Goal: Learn about a topic: Learn about a topic

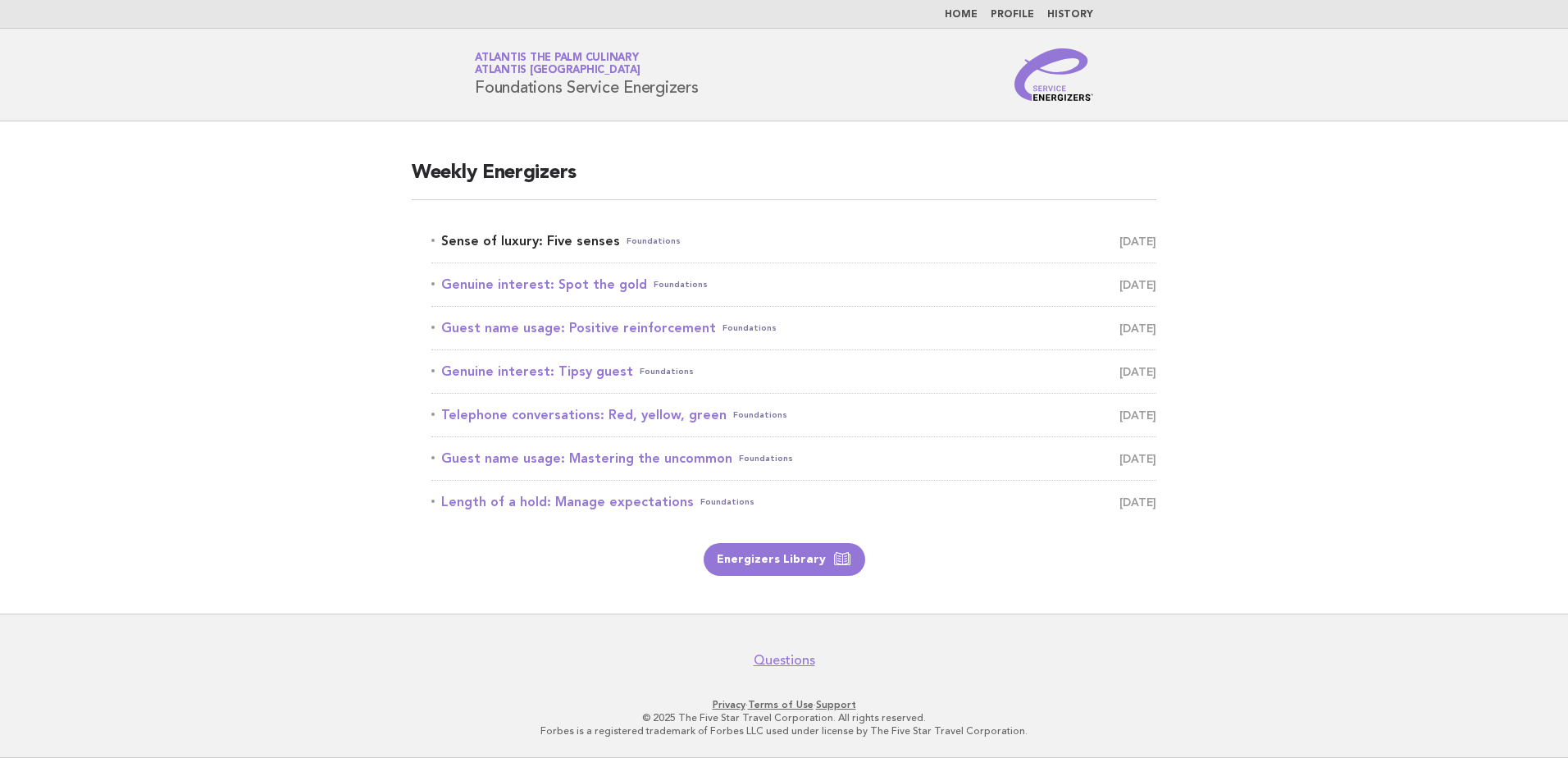
click at [550, 235] on link "Sense of luxury: Five senses Foundations [DATE]" at bounding box center [794, 242] width 725 height 23
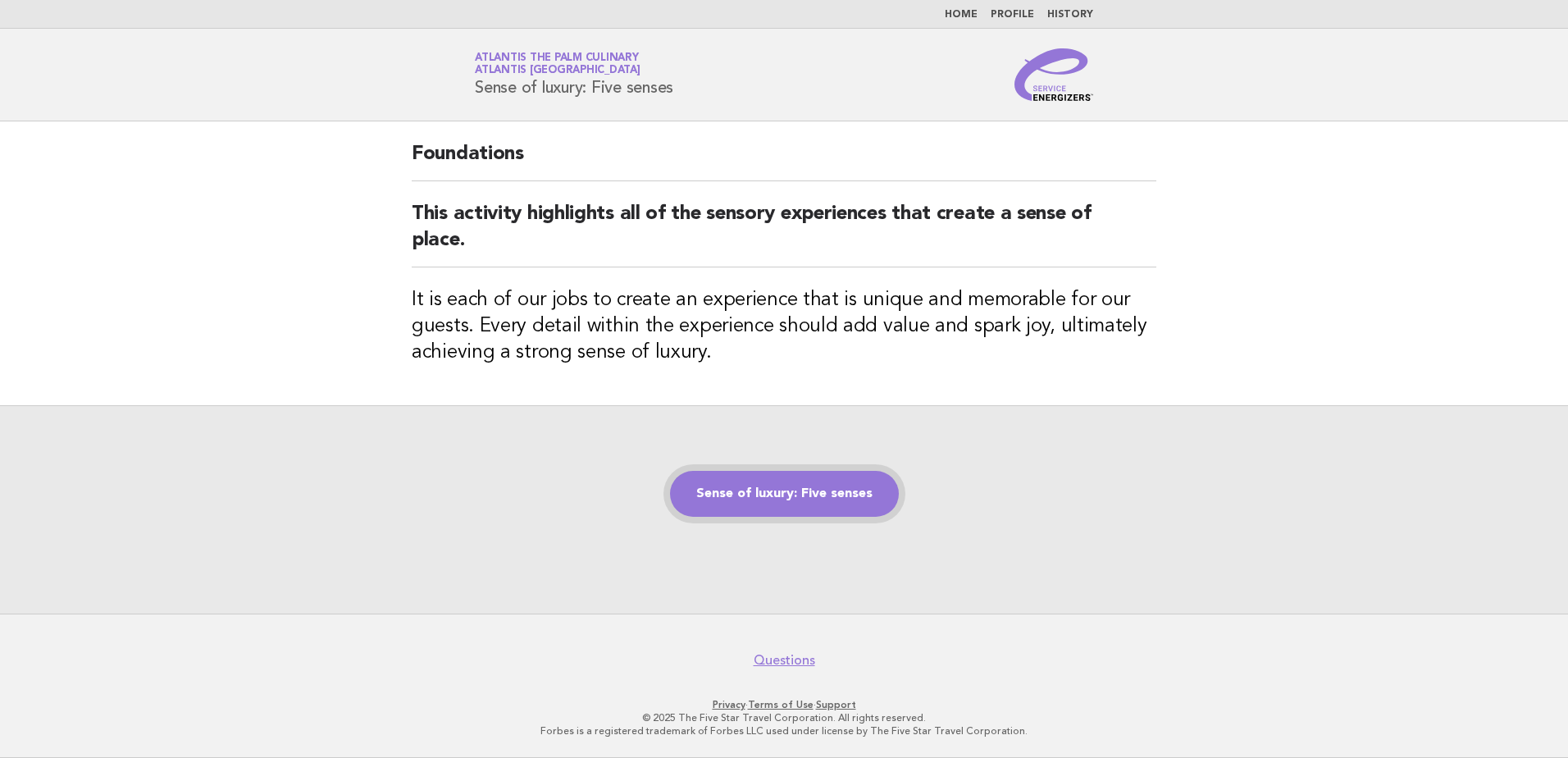
click at [767, 485] on link "Sense of luxury: Five senses" at bounding box center [784, 494] width 229 height 46
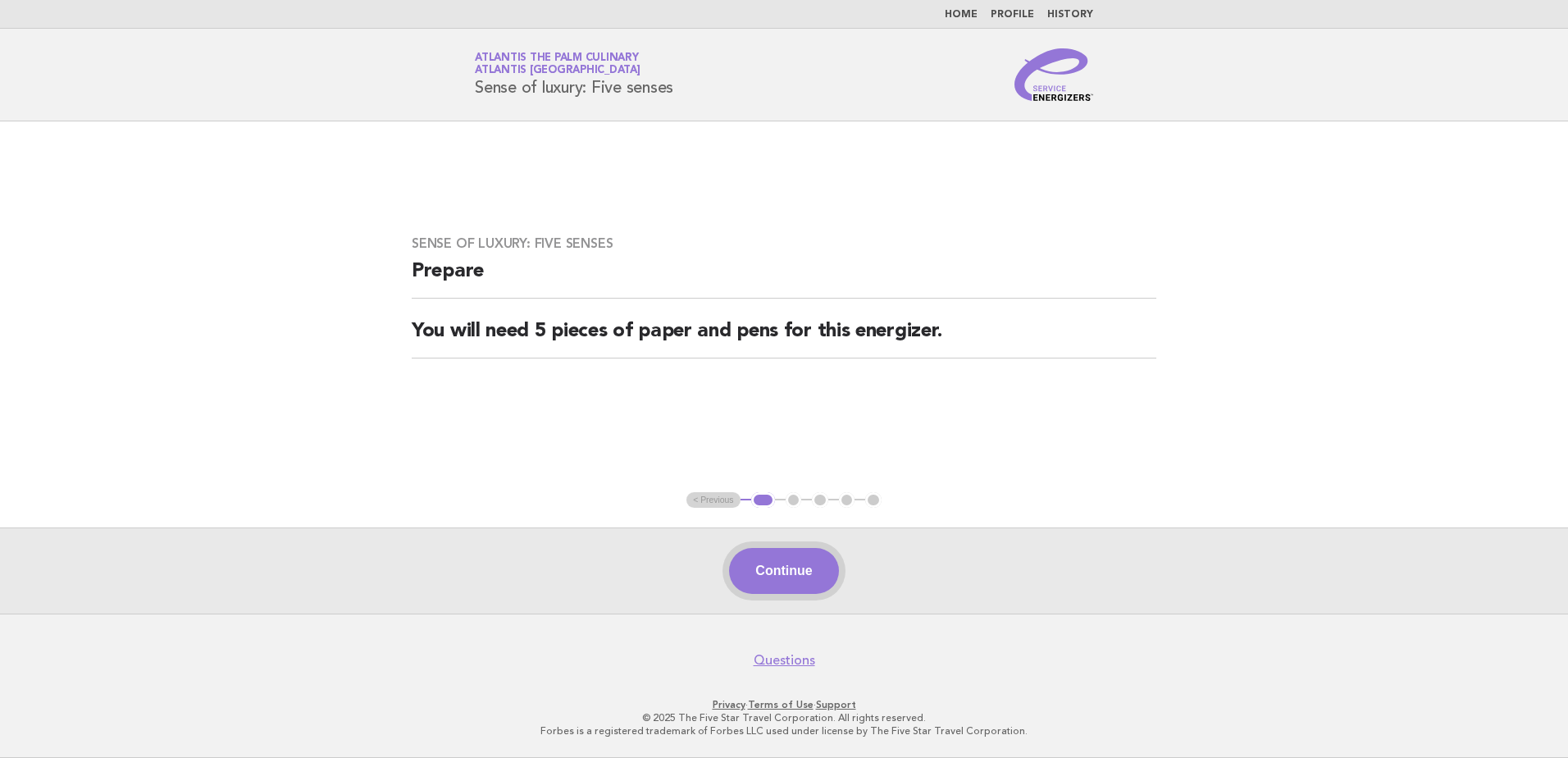
click at [766, 572] on button "Continue" at bounding box center [784, 571] width 109 height 46
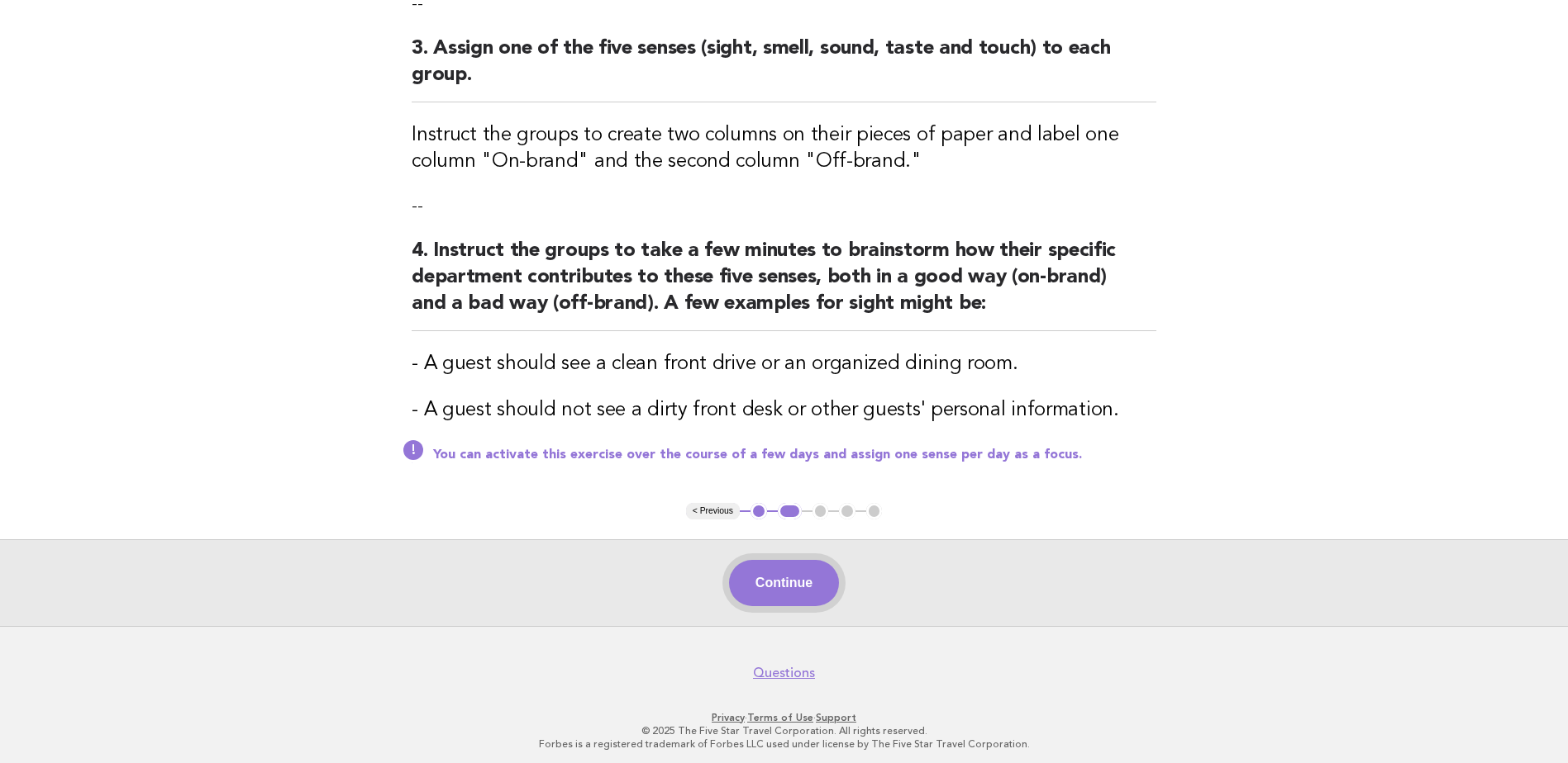
click at [808, 591] on button "Continue" at bounding box center [784, 583] width 110 height 46
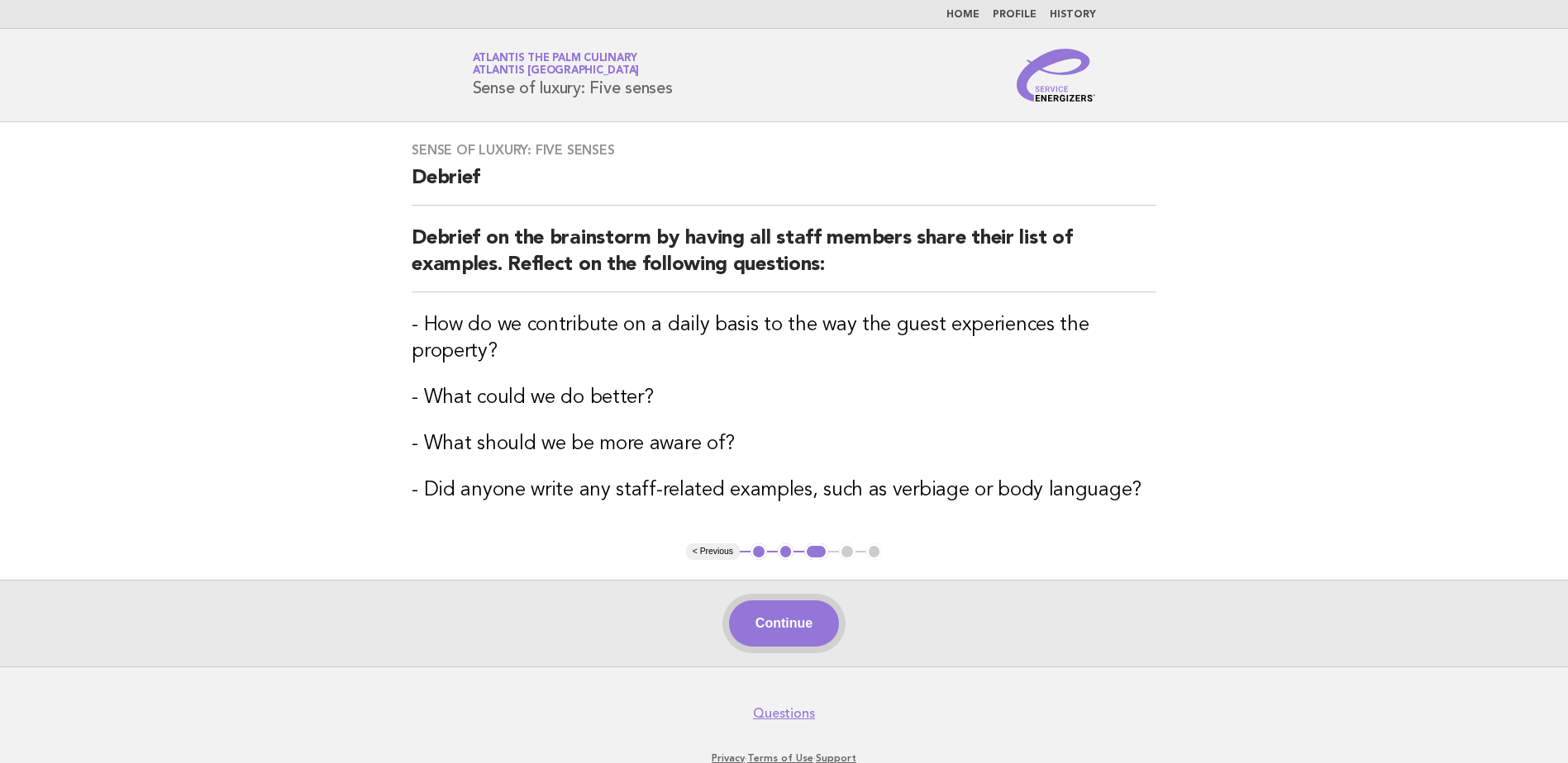
click at [780, 617] on button "Continue" at bounding box center [784, 623] width 110 height 46
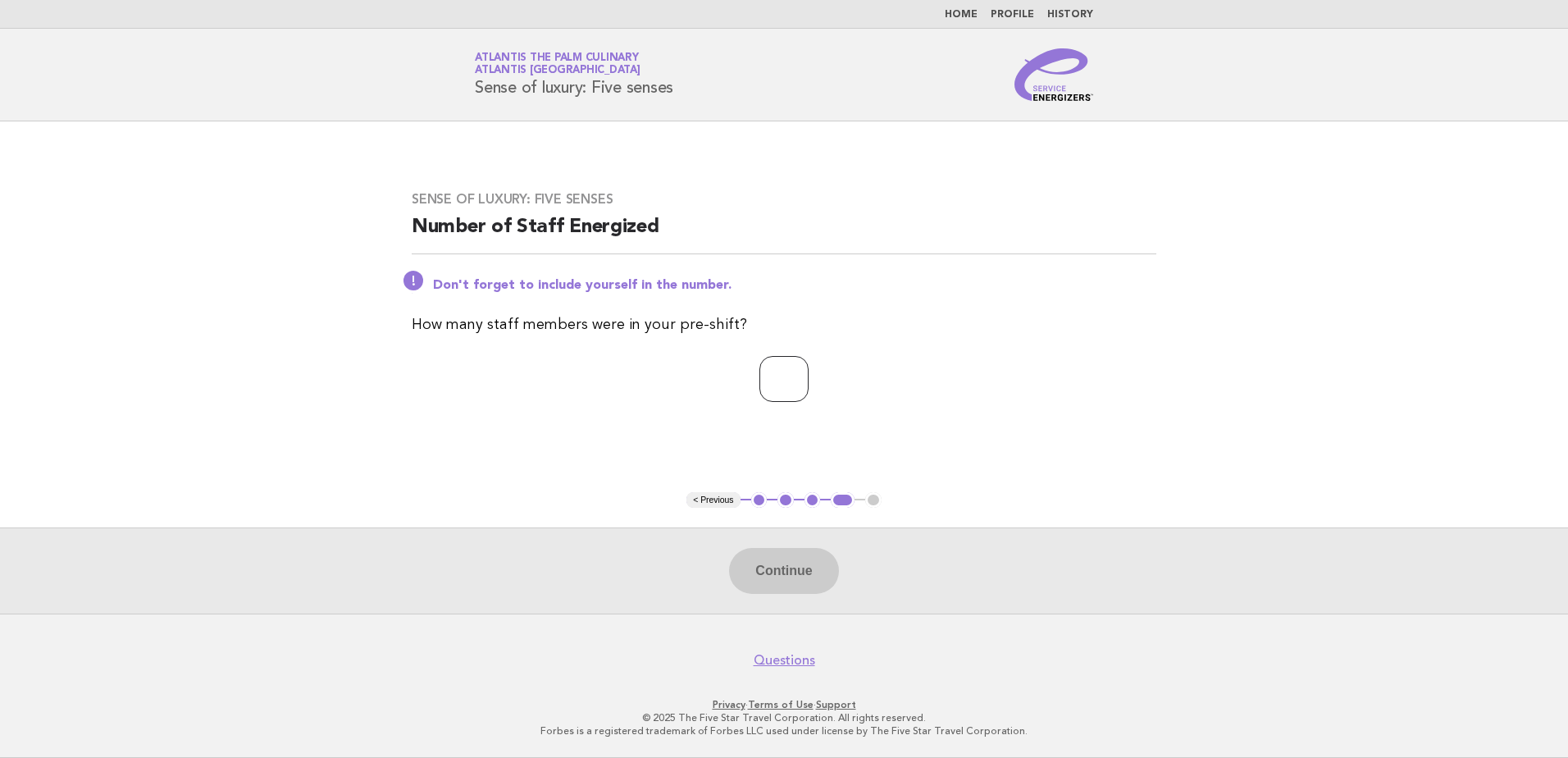
click at [766, 361] on input "number" at bounding box center [784, 379] width 49 height 46
type input "**"
click at [814, 580] on button "Continue" at bounding box center [784, 571] width 109 height 46
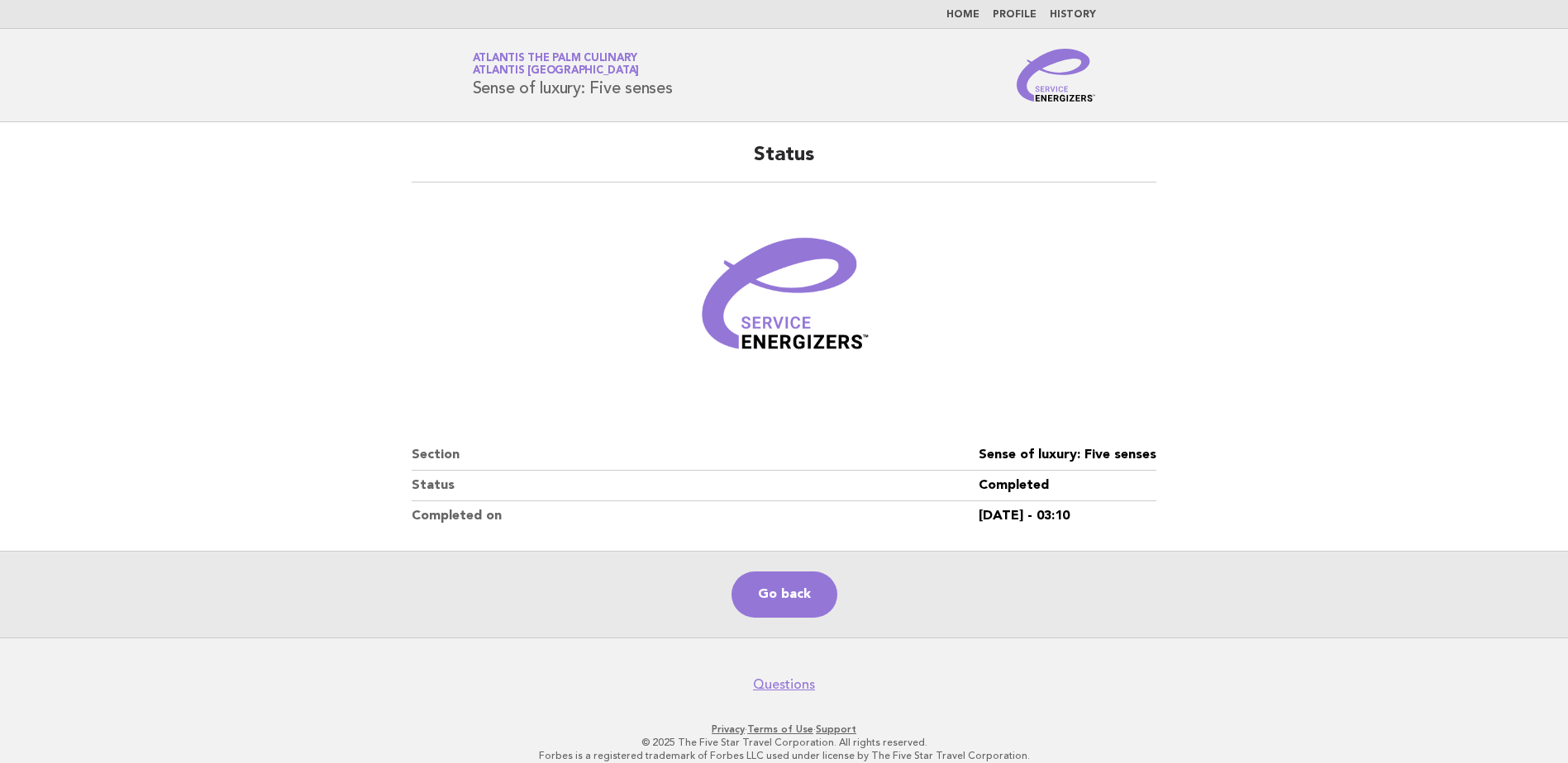
click at [956, 17] on link "Home" at bounding box center [962, 14] width 33 height 10
